Goal: Find specific page/section: Find specific page/section

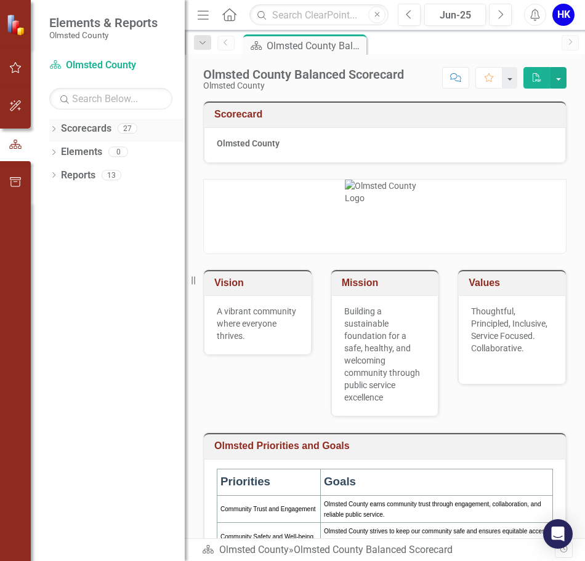
click at [57, 130] on icon "Dropdown" at bounding box center [53, 130] width 9 height 7
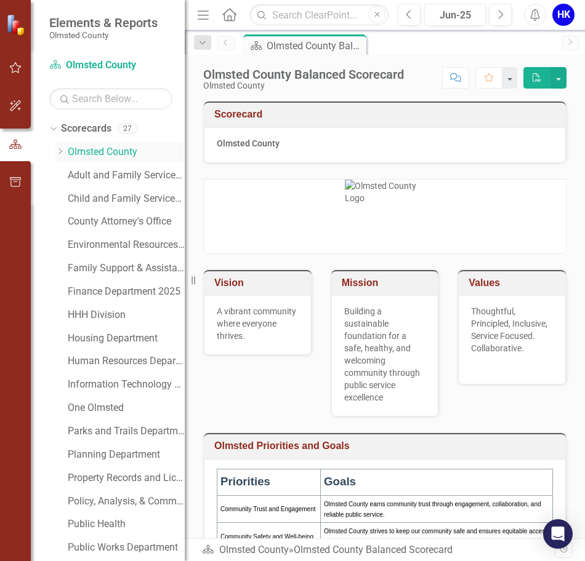
click at [62, 151] on icon at bounding box center [60, 151] width 3 height 6
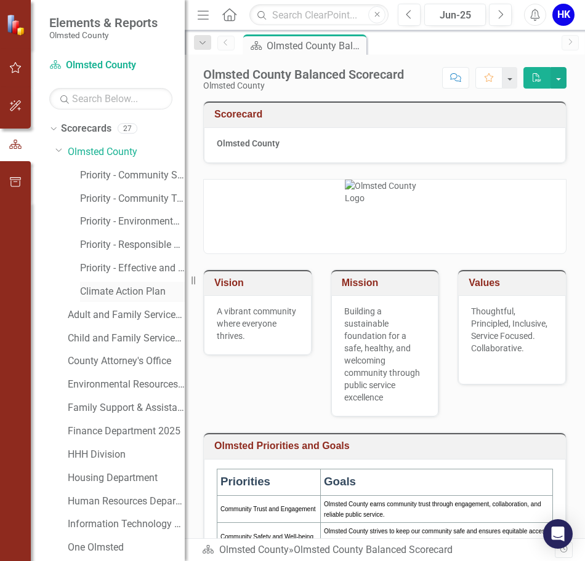
click at [127, 289] on link "Climate Action Plan" at bounding box center [132, 292] width 105 height 14
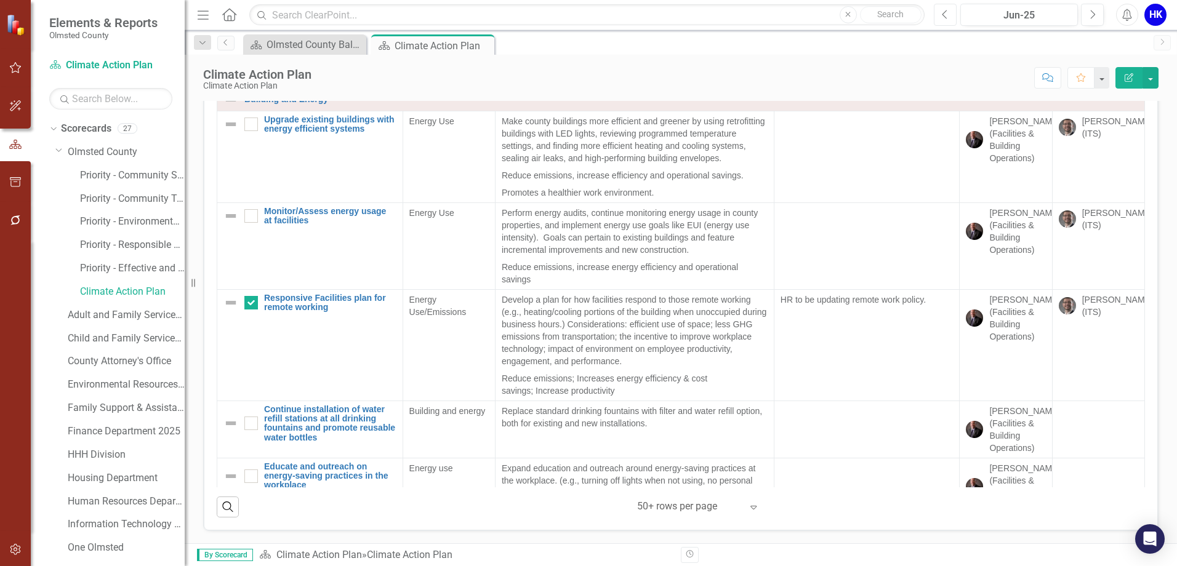
click at [584, 16] on icon "Previous" at bounding box center [945, 14] width 7 height 11
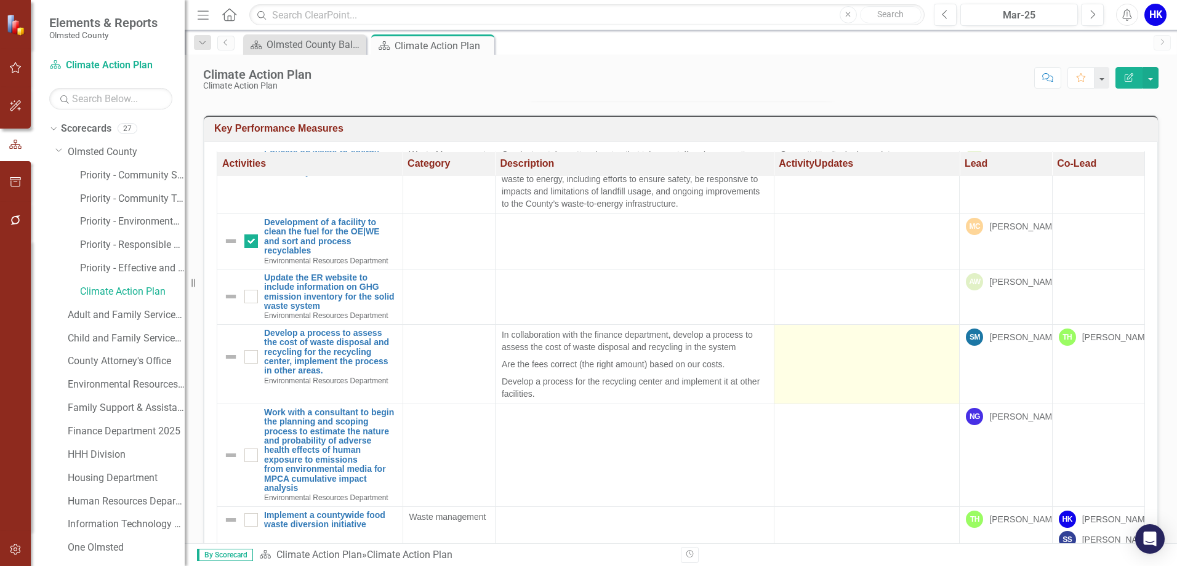
scroll to position [2727, 0]
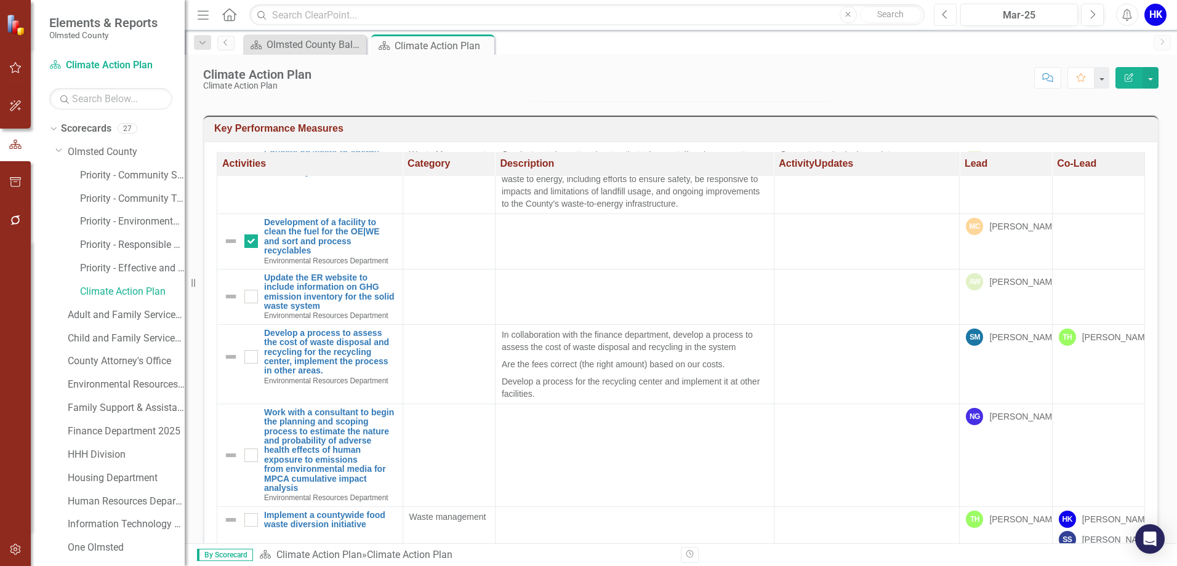
click at [584, 17] on icon "Previous" at bounding box center [945, 14] width 7 height 11
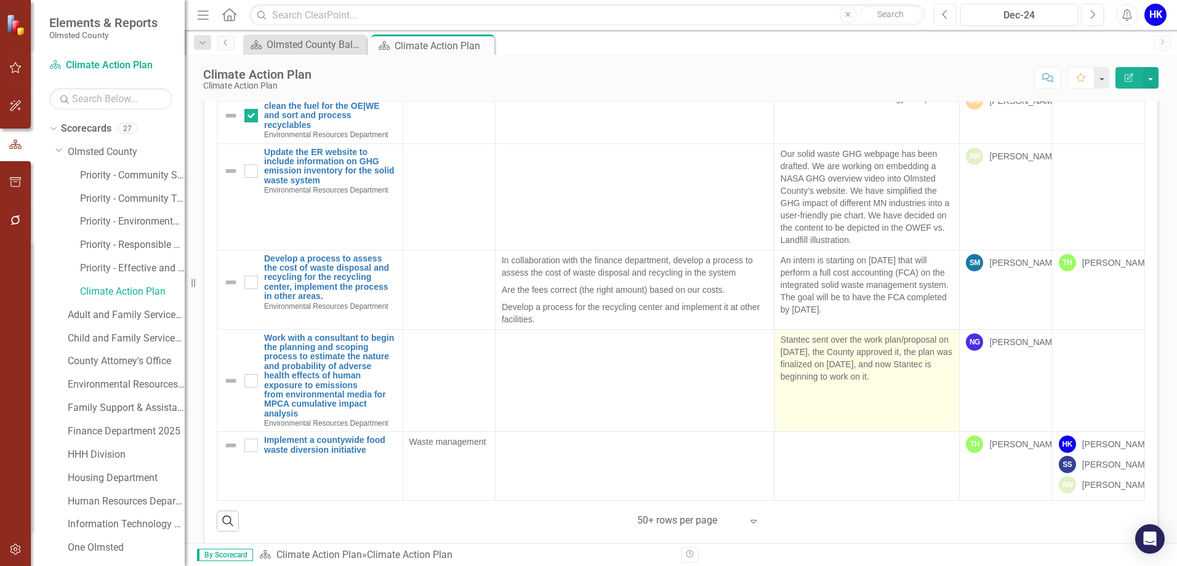
scroll to position [335, 0]
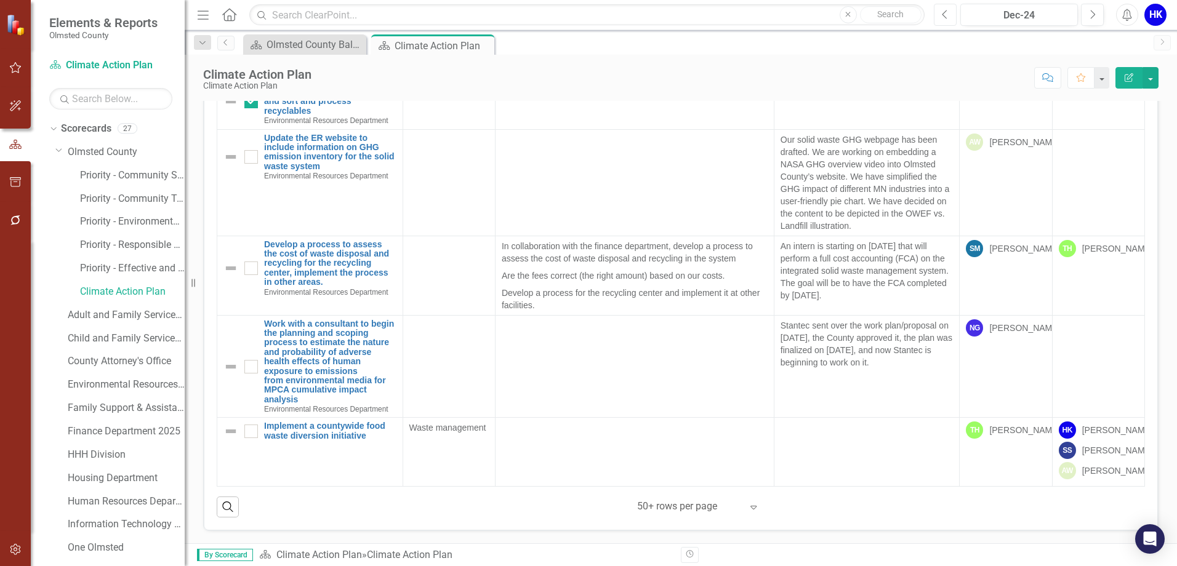
click at [584, 7] on button "Previous" at bounding box center [945, 15] width 23 height 22
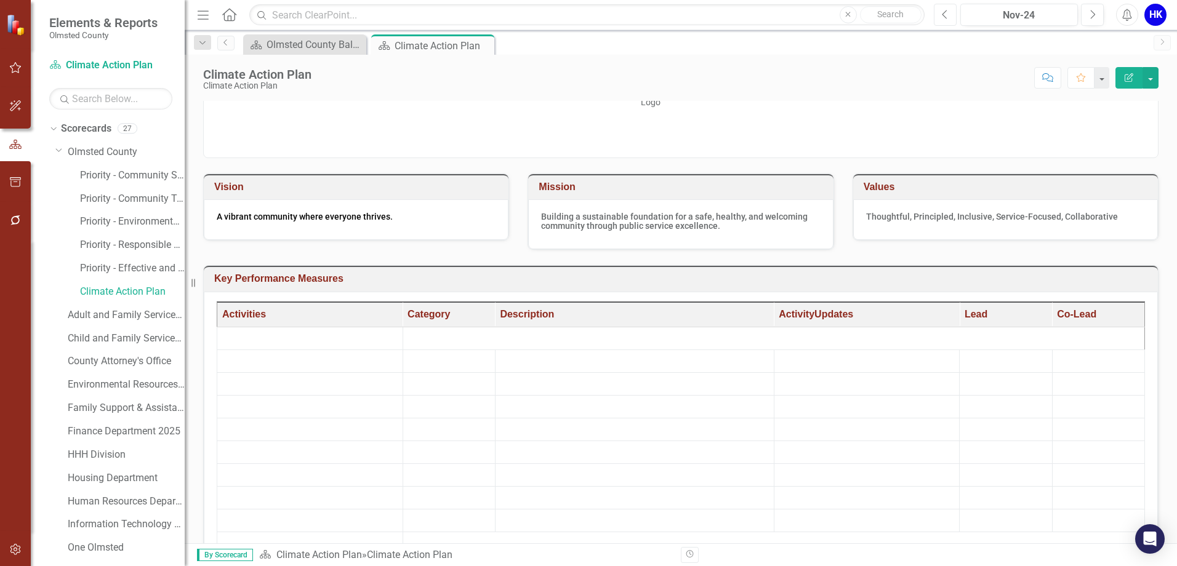
scroll to position [123, 0]
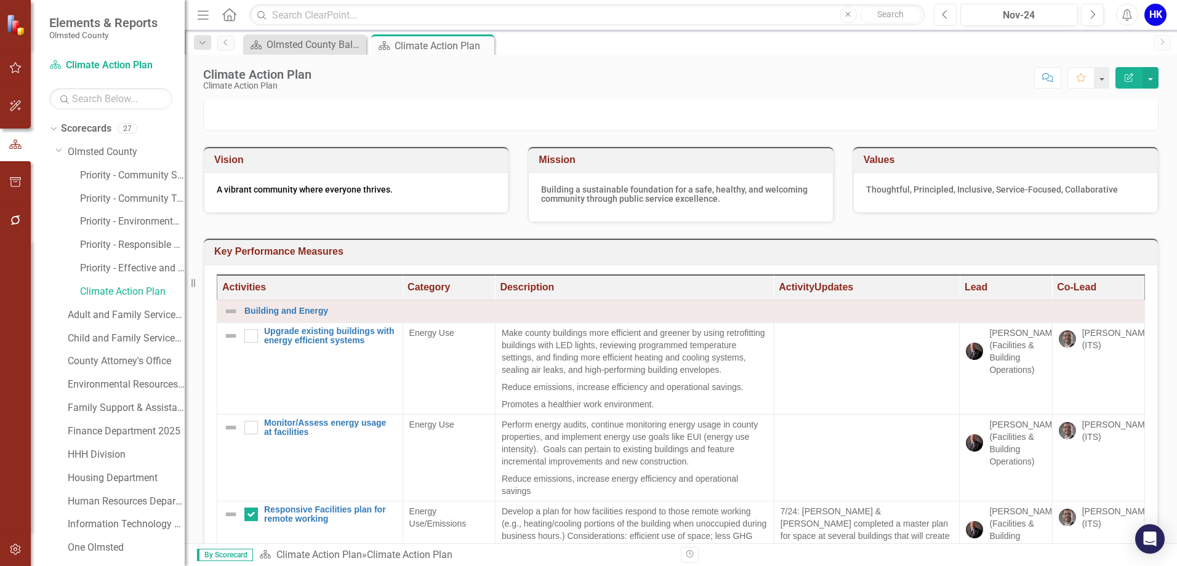
click at [584, 15] on icon "Previous" at bounding box center [945, 14] width 7 height 11
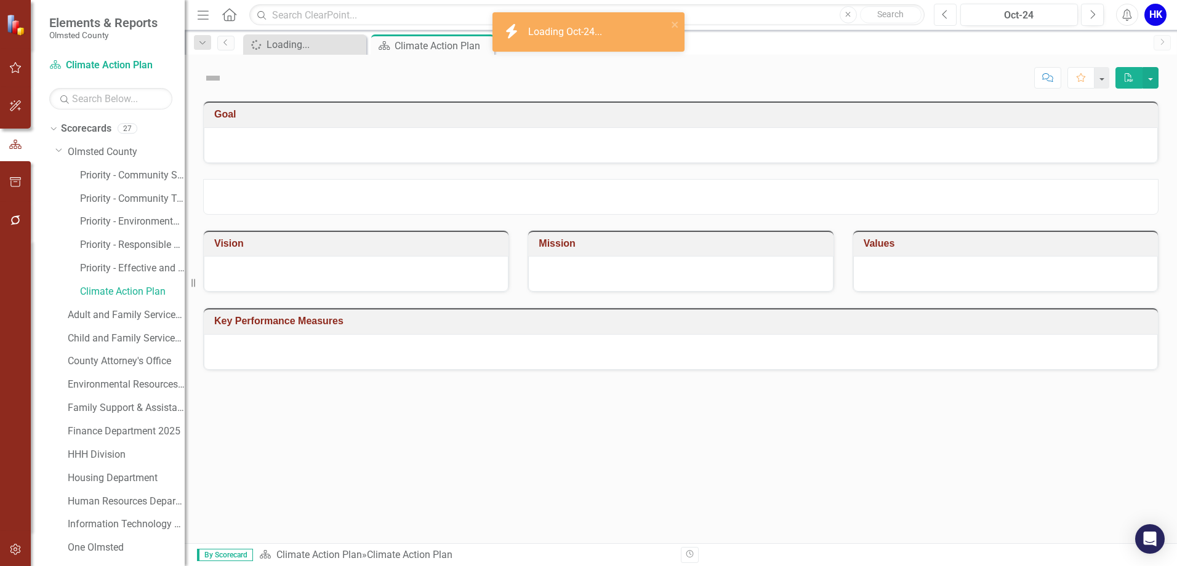
click at [584, 16] on icon "Previous" at bounding box center [945, 14] width 7 height 11
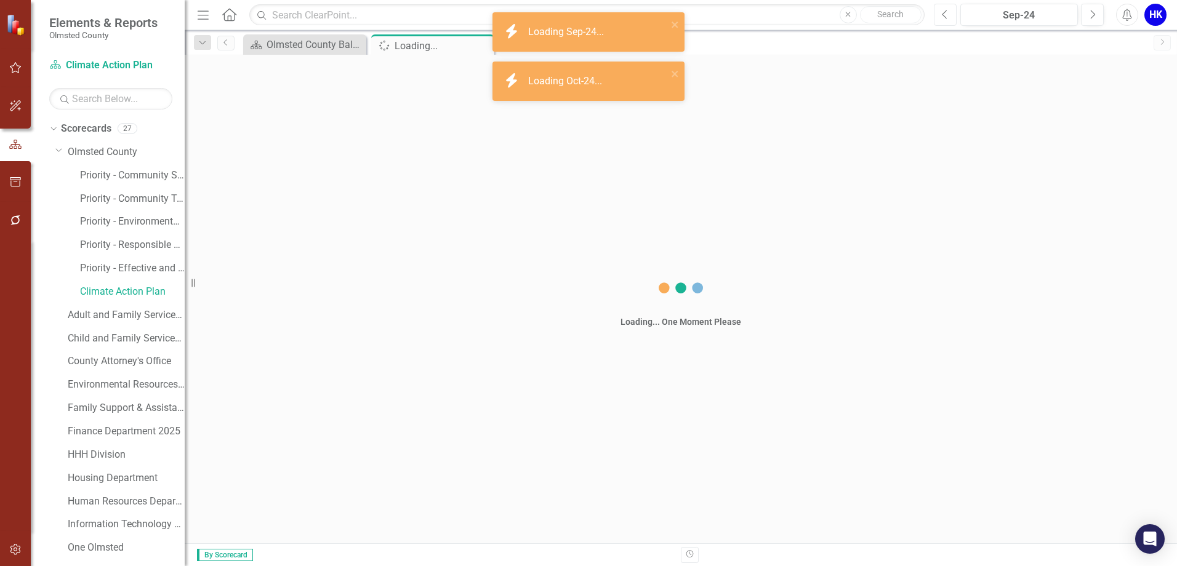
click at [584, 17] on icon "Previous" at bounding box center [945, 14] width 7 height 11
